Goal: Task Accomplishment & Management: Manage account settings

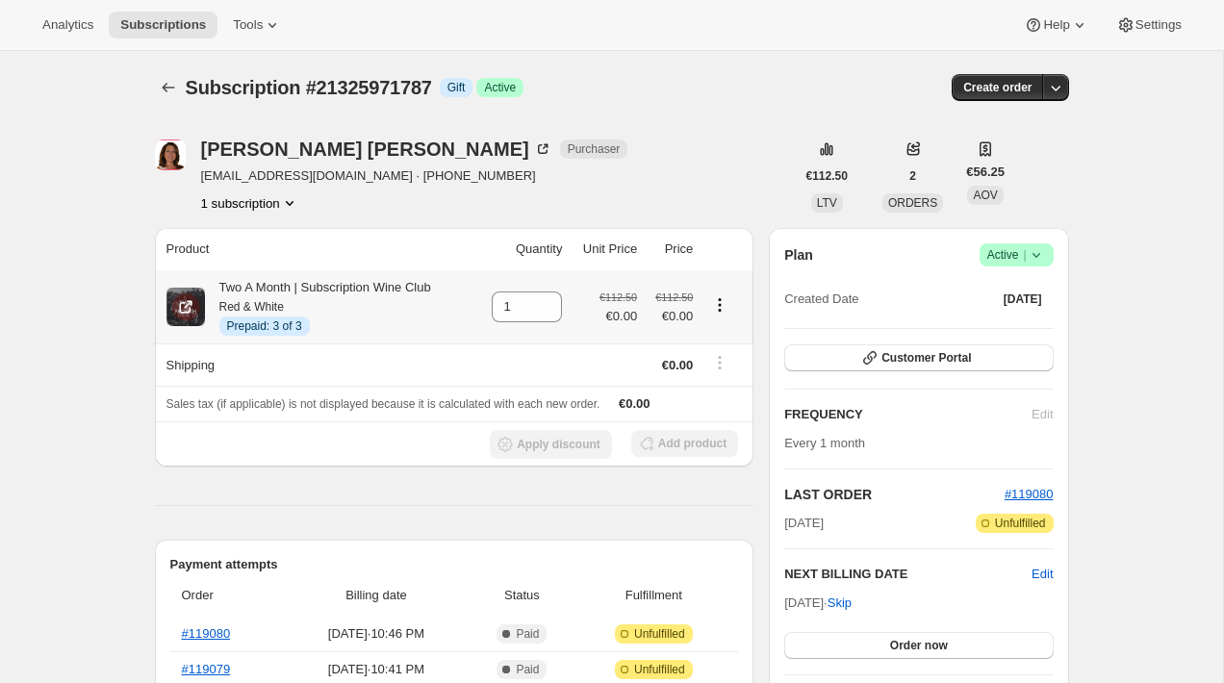
click at [721, 302] on icon "Product actions" at bounding box center [719, 304] width 19 height 19
click at [705, 373] on span "Extend prepaid" at bounding box center [711, 374] width 84 height 14
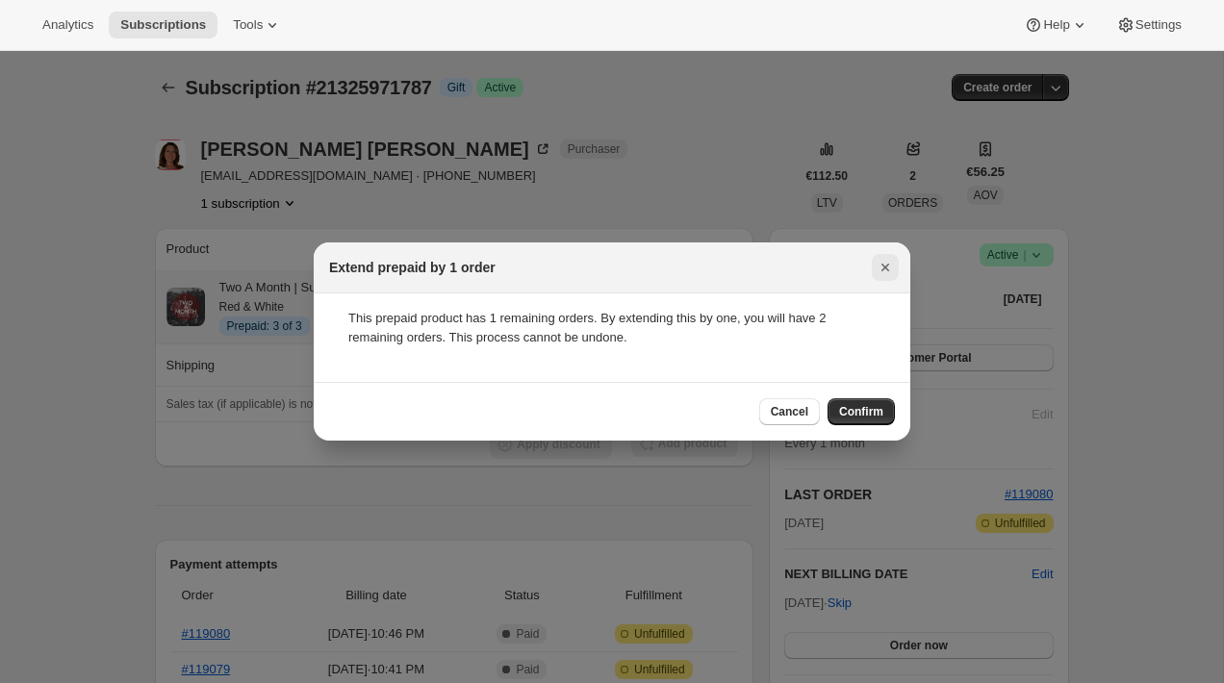
click at [873, 275] on button "Close" at bounding box center [885, 267] width 27 height 27
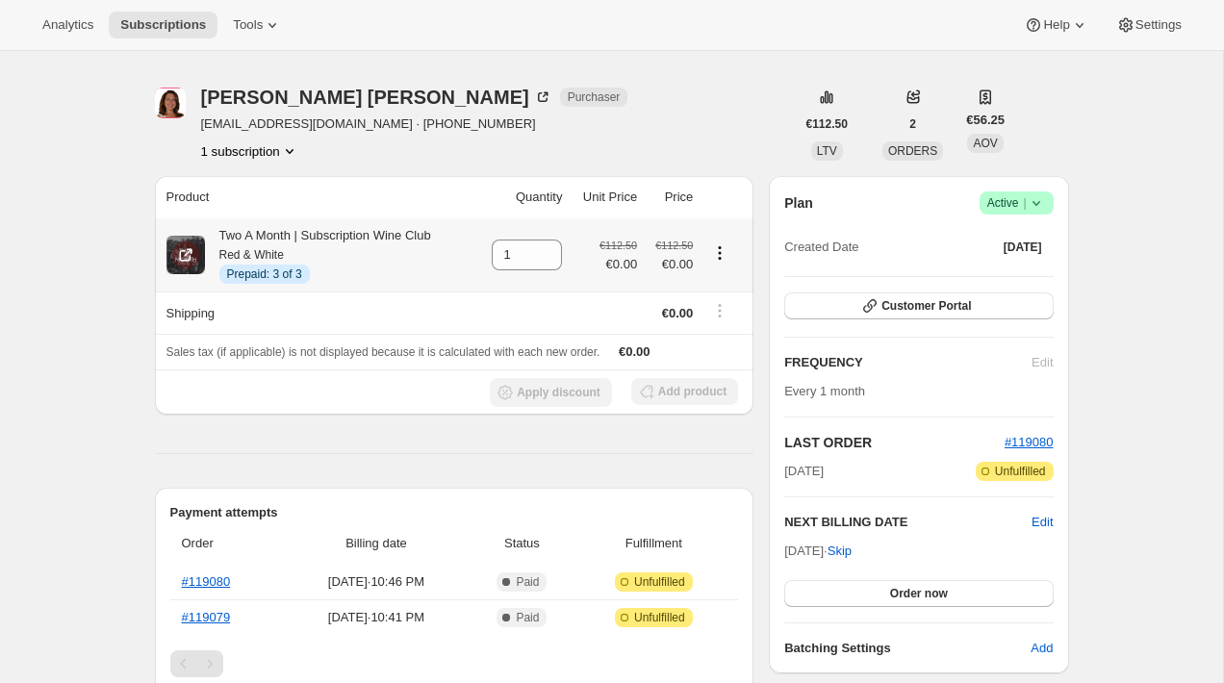
scroll to position [78, 0]
